Goal: Find specific page/section: Find specific page/section

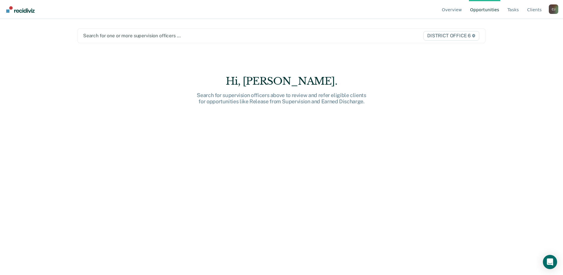
click at [550, 8] on div "[PERSON_NAME]" at bounding box center [553, 8] width 9 height 9
click at [513, 47] on link "Go to Operations" at bounding box center [529, 46] width 38 height 5
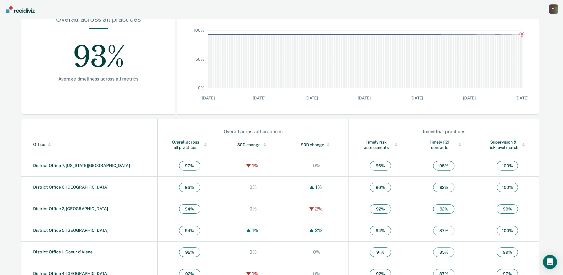
scroll to position [118, 0]
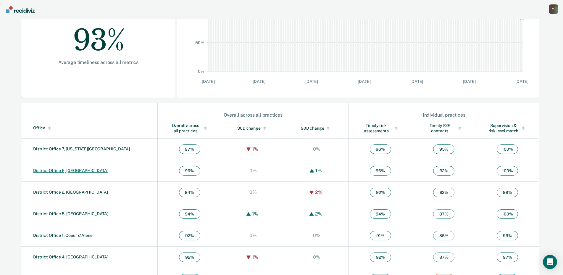
click at [48, 170] on link "District Office 6, [GEOGRAPHIC_DATA]" at bounding box center [70, 170] width 75 height 5
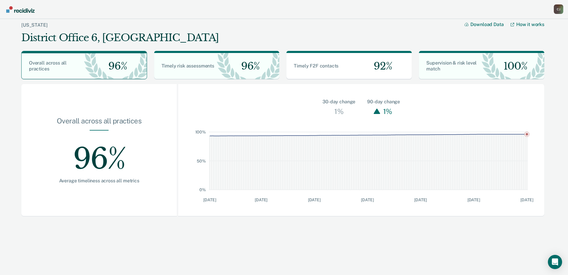
click at [25, 8] on img "Go to Recidiviz Home" at bounding box center [20, 9] width 28 height 7
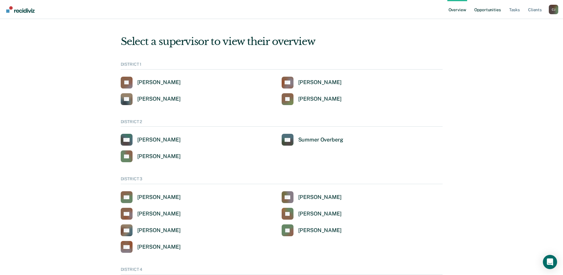
click at [495, 10] on link "Opportunities" at bounding box center [487, 9] width 29 height 19
